Goal: Obtain resource: Obtain resource

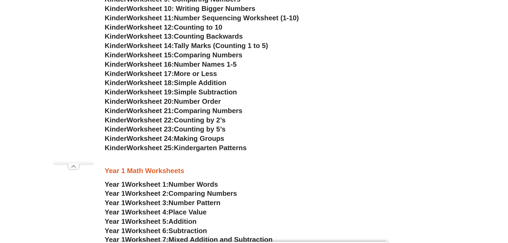
scroll to position [400, 0]
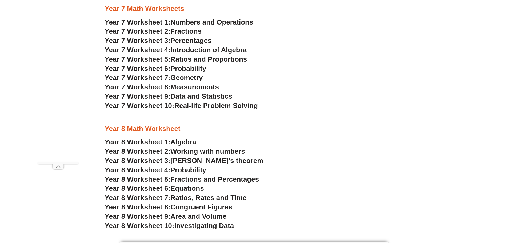
scroll to position [1685, 0]
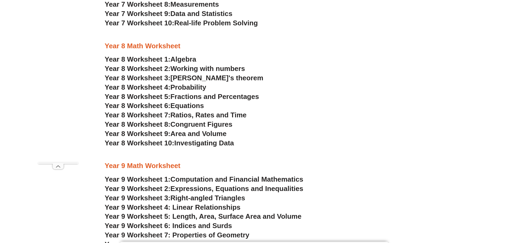
click at [156, 60] on span "Year 8 Worksheet 1:" at bounding box center [138, 59] width 66 height 8
click at [198, 70] on span "Working with numbers" at bounding box center [207, 69] width 75 height 8
click at [187, 115] on span "Ratios, Rates and Time" at bounding box center [208, 115] width 76 height 8
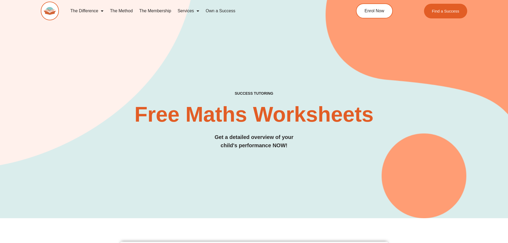
scroll to position [0, 0]
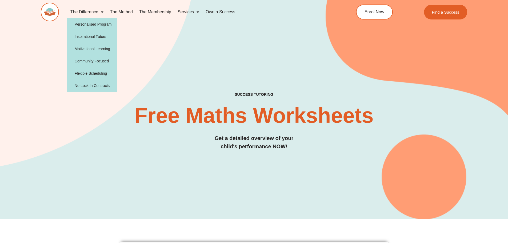
click at [47, 8] on img at bounding box center [50, 12] width 18 height 19
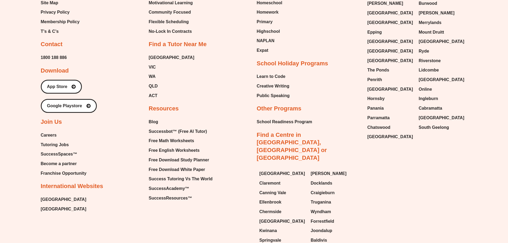
scroll to position [2398, 0]
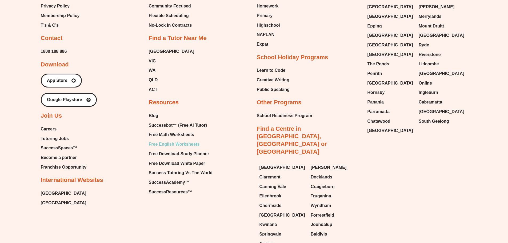
click at [183, 140] on span "Free English Worksheets" at bounding box center [174, 144] width 51 height 8
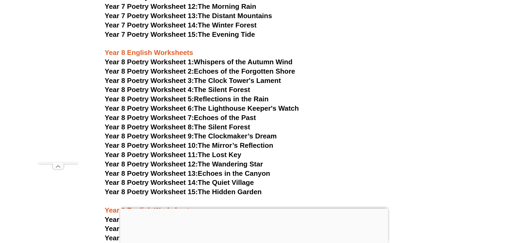
scroll to position [3471, 0]
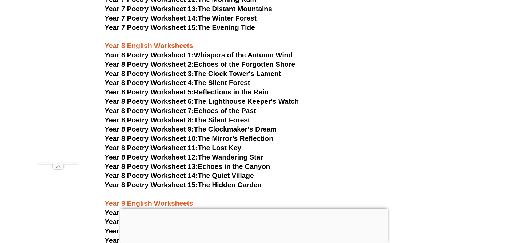
click at [215, 181] on link "Year 8 Poetry Worksheet 15: The Hidden Garden" at bounding box center [183, 185] width 157 height 8
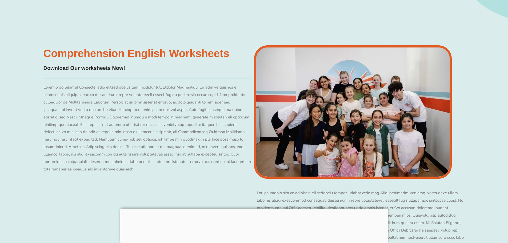
scroll to position [4431, 0]
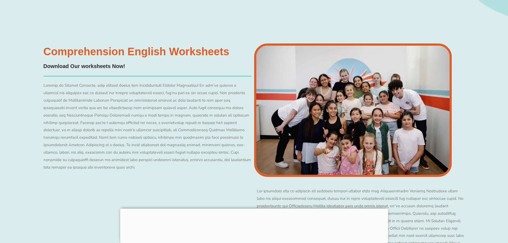
click at [83, 62] on h4 "Download Our worksheets Now!" at bounding box center [84, 66] width 82 height 8
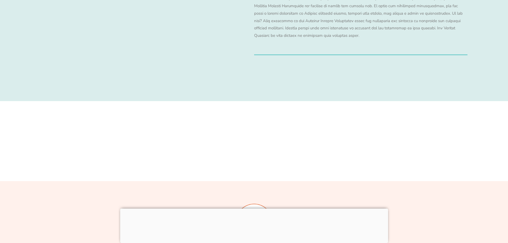
scroll to position [5284, 0]
